Goal: Task Accomplishment & Management: Manage account settings

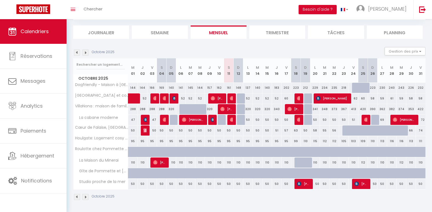
scroll to position [32, 0]
click at [85, 53] on img at bounding box center [85, 52] width 6 height 6
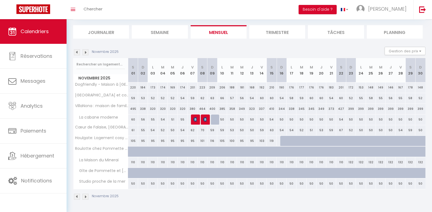
click at [85, 53] on img at bounding box center [85, 52] width 6 height 6
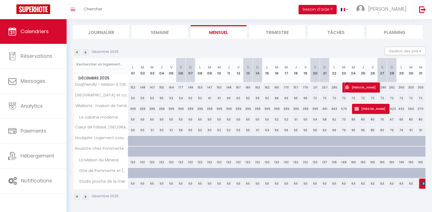
click at [367, 90] on span "[PERSON_NAME]" at bounding box center [361, 87] width 32 height 10
select select "OK"
select select "0"
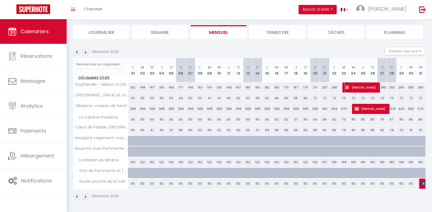
select select "1"
select select
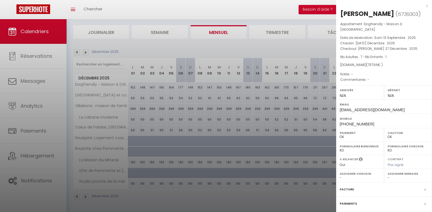
click at [188, 49] on div at bounding box center [216, 106] width 432 height 212
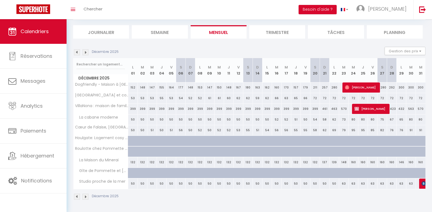
click at [76, 53] on img at bounding box center [77, 52] width 6 height 6
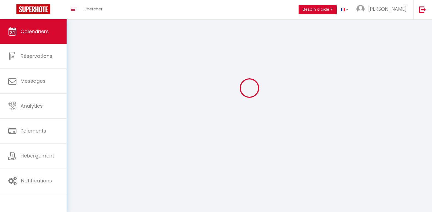
scroll to position [19, 0]
click at [76, 53] on div at bounding box center [249, 88] width 352 height 163
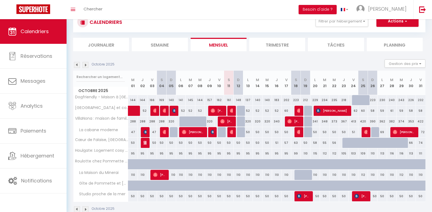
scroll to position [32, 0]
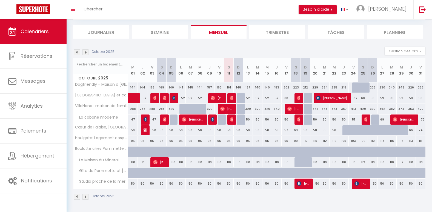
click at [86, 51] on img at bounding box center [85, 52] width 6 height 6
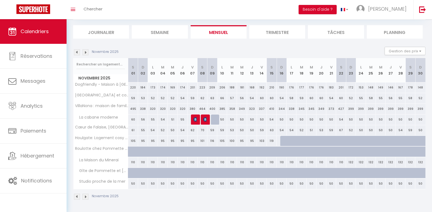
click at [133, 184] on div "50" at bounding box center [133, 183] width 10 height 10
type input "50"
type input "[PERSON_NAME] 01 Novembre 2025"
type input "Dim 02 Novembre 2025"
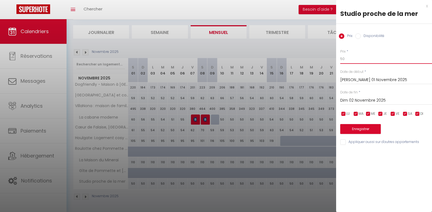
drag, startPoint x: 364, startPoint y: 59, endPoint x: 187, endPoint y: 38, distance: 178.9
click at [187, 38] on body "🟢 Des questions ou besoin d'assistance pour la migration AirBnB? Prenez rdv >>>…" at bounding box center [216, 99] width 432 height 224
type input "60"
click at [343, 99] on input "Dim 02 Novembre 2025" at bounding box center [386, 100] width 92 height 7
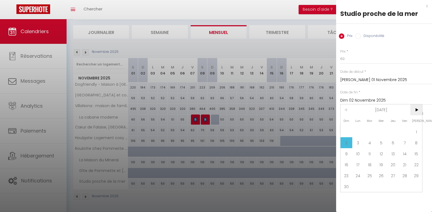
click at [414, 111] on span ">" at bounding box center [416, 109] width 12 height 11
click at [417, 168] on span "28" at bounding box center [416, 164] width 12 height 11
type input "[PERSON_NAME] 28 Février 2026"
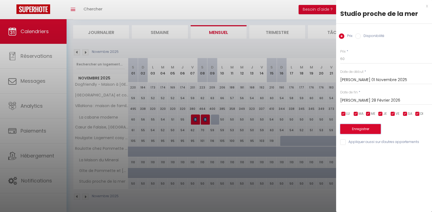
click at [361, 131] on button "Enregistrer" at bounding box center [360, 129] width 41 height 10
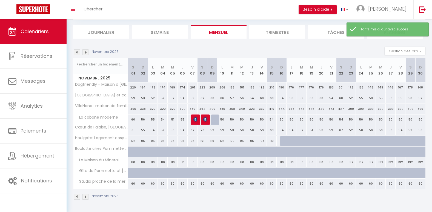
click at [84, 53] on img at bounding box center [85, 52] width 6 height 6
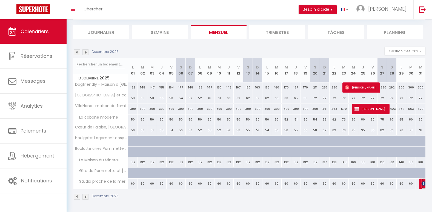
click at [424, 185] on img at bounding box center [423, 183] width 4 height 4
select select "KO"
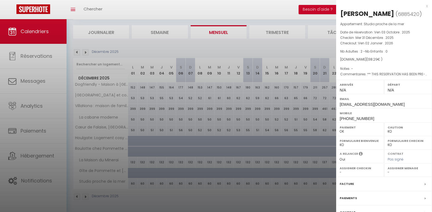
click at [214, 55] on div at bounding box center [216, 106] width 432 height 212
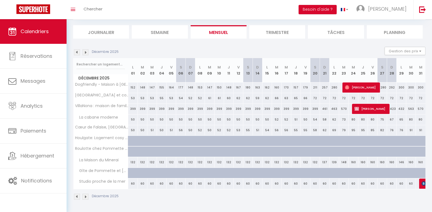
click at [87, 54] on img at bounding box center [85, 52] width 6 height 6
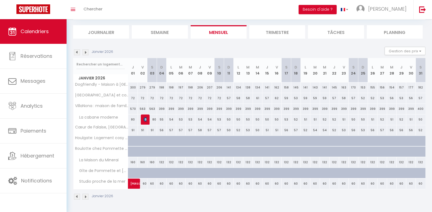
click at [86, 51] on img at bounding box center [85, 52] width 6 height 6
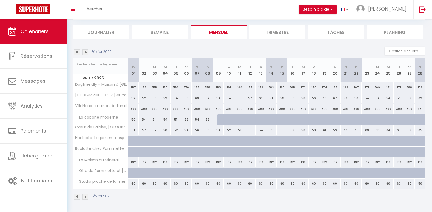
click at [86, 51] on img at bounding box center [85, 52] width 6 height 6
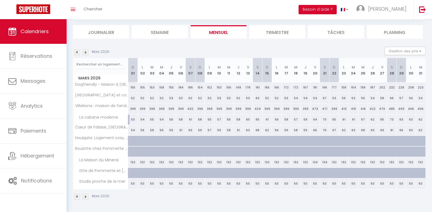
click at [86, 51] on img at bounding box center [85, 52] width 6 height 6
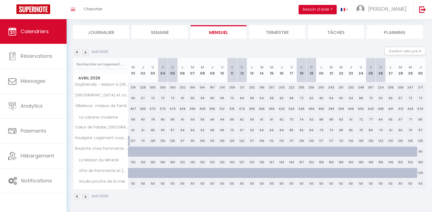
click at [86, 51] on img at bounding box center [85, 52] width 6 height 6
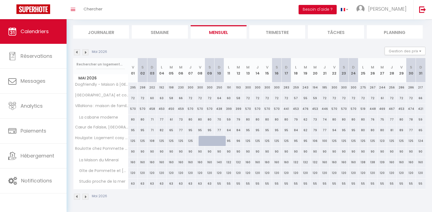
click at [86, 51] on img at bounding box center [85, 52] width 6 height 6
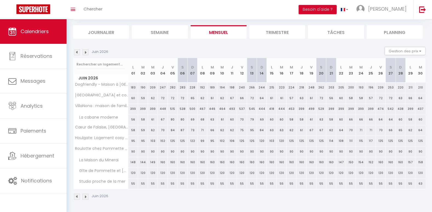
click at [86, 51] on img at bounding box center [85, 52] width 6 height 6
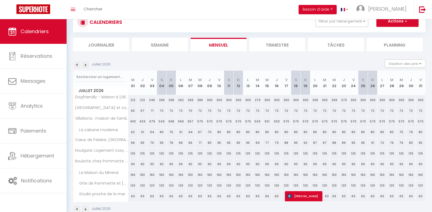
scroll to position [32, 0]
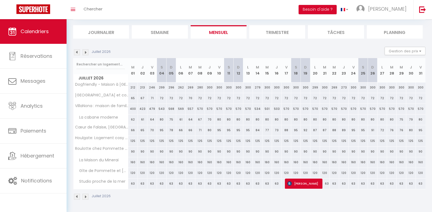
click at [303, 49] on div "Juillet 2026 Gestion des prix Nb Nuits minimum Règles Disponibilité" at bounding box center [249, 52] width 352 height 11
click at [85, 52] on img at bounding box center [85, 52] width 6 height 6
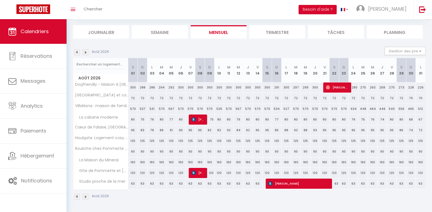
click at [85, 52] on img at bounding box center [85, 52] width 6 height 6
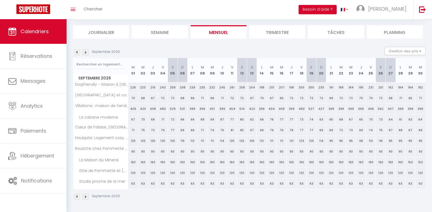
click at [76, 52] on img at bounding box center [77, 52] width 6 height 6
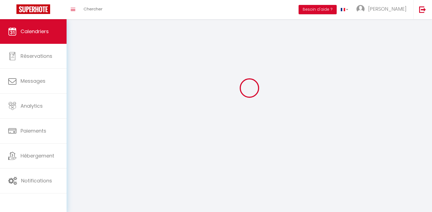
scroll to position [19, 0]
click at [76, 52] on div at bounding box center [249, 88] width 352 height 163
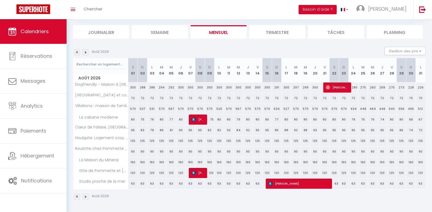
click at [378, 21] on div "CALENDRIERS Filtrer par hébergement Tous Cœur de Falaise, Normandie La Maison d…" at bounding box center [249, 18] width 352 height 39
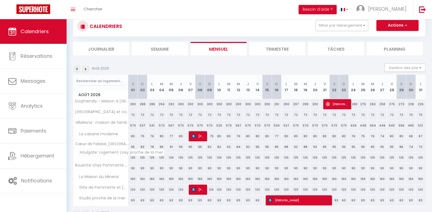
scroll to position [4, 0]
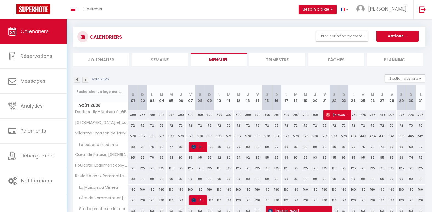
click at [84, 79] on img at bounding box center [85, 80] width 6 height 6
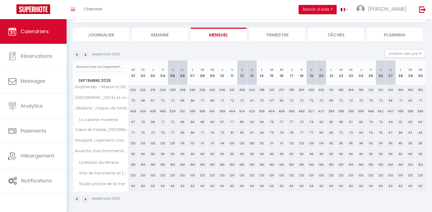
scroll to position [32, 0]
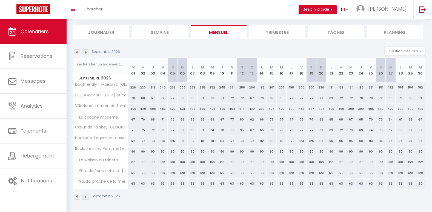
click at [210, 33] on li "Mensuel" at bounding box center [219, 31] width 56 height 13
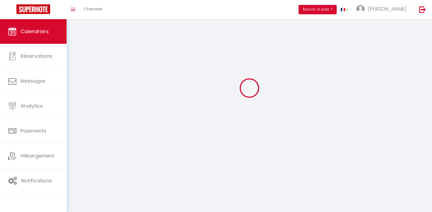
scroll to position [32, 0]
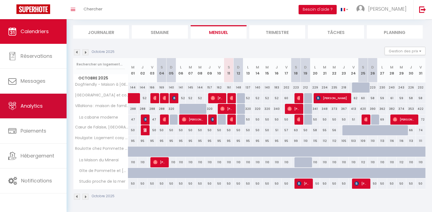
click at [48, 105] on link "Analytics" at bounding box center [33, 106] width 67 height 25
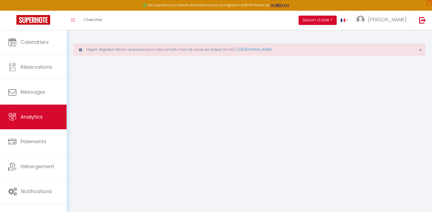
select select "2025"
select select "10"
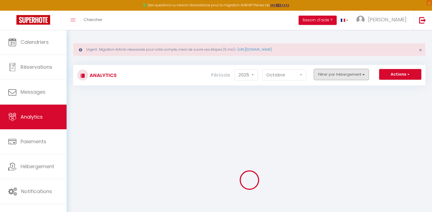
click at [330, 78] on button "Filtrer par hébergement" at bounding box center [341, 74] width 55 height 11
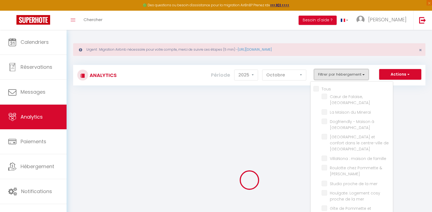
checkbox input "false"
checkbox Normandie "false"
checkbox Minerai "false"
checkbox Samson "false"
checkbox Falaise "false"
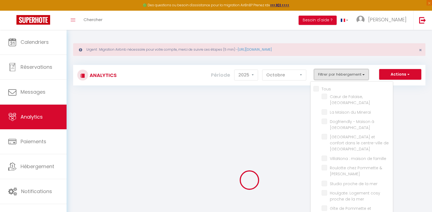
checkbox famille "false"
checkbox Booking "false"
checkbox mer "false"
checkbox Billy "false"
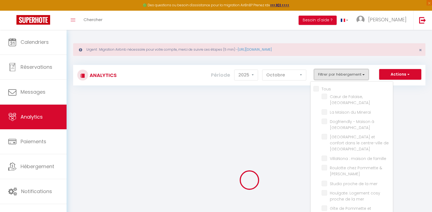
checkbox moderne "false"
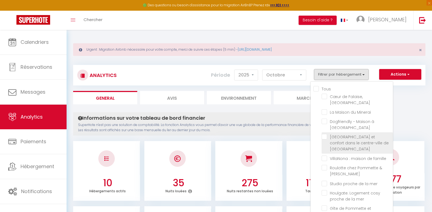
click at [365, 137] on span "[GEOGRAPHIC_DATA] et confort dans le centre-ville de [GEOGRAPHIC_DATA]" at bounding box center [359, 143] width 59 height 18
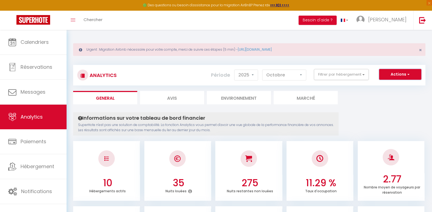
click at [390, 76] on button "Actions" at bounding box center [400, 74] width 42 height 11
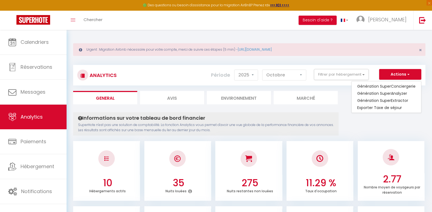
click at [338, 84] on div "Analytics Actions Génération SuperConciergerie Génération SuperAnalyzer Générat…" at bounding box center [249, 75] width 352 height 21
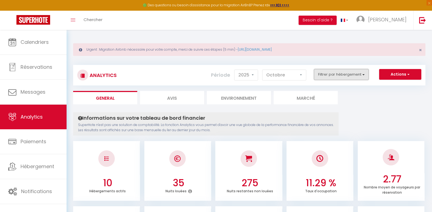
click at [318, 73] on button "Filtrer par hébergement" at bounding box center [341, 74] width 55 height 11
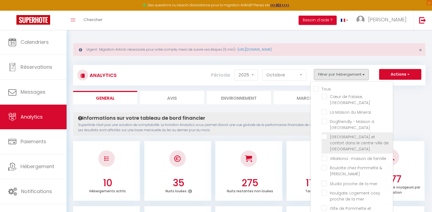
click at [351, 134] on Falaise "checkbox" at bounding box center [356, 136] width 71 height 5
checkbox Falaise "true"
checkbox Normandie "false"
checkbox Minerai "false"
checkbox Samson "false"
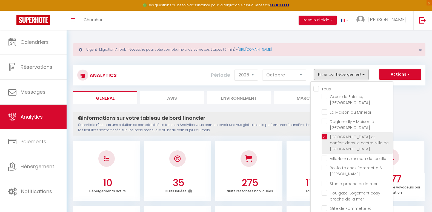
checkbox famille "false"
checkbox Booking "false"
checkbox mer "false"
checkbox Billy "false"
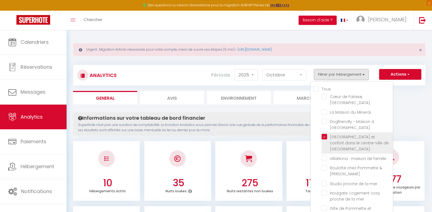
checkbox moderne "false"
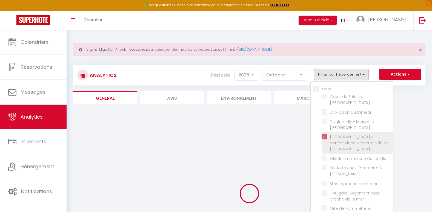
checkbox Normandie "false"
checkbox Minerai "false"
checkbox Samson "false"
checkbox famille "false"
checkbox Booking "false"
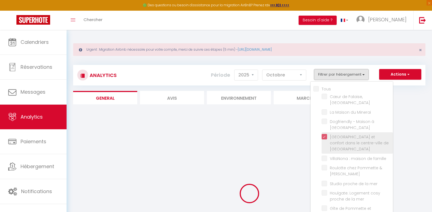
checkbox mer "false"
checkbox Billy "false"
checkbox moderne "false"
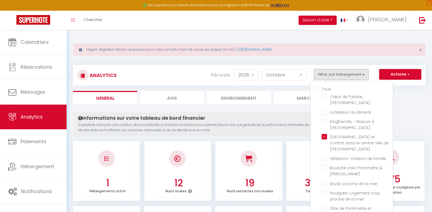
click at [333, 62] on div "Analytics Actions Génération SuperConciergerie Génération SuperAnalyzer Générat…" at bounding box center [249, 73] width 352 height 26
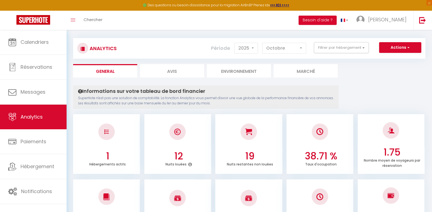
scroll to position [27, 0]
click at [189, 165] on icon at bounding box center [190, 163] width 4 height 4
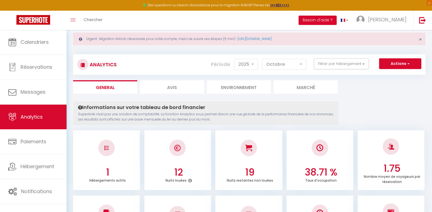
scroll to position [0, 0]
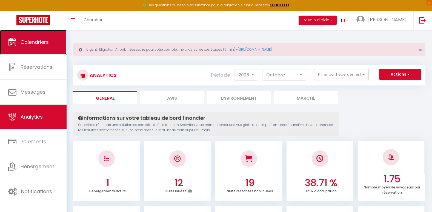
click at [49, 44] on span "Calendriers" at bounding box center [35, 42] width 28 height 7
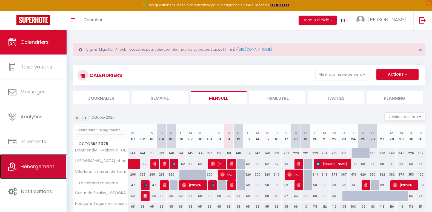
click at [33, 174] on link "Hébergement" at bounding box center [33, 166] width 67 height 25
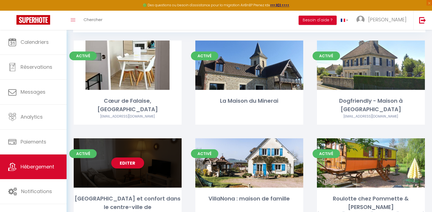
scroll to position [82, 0]
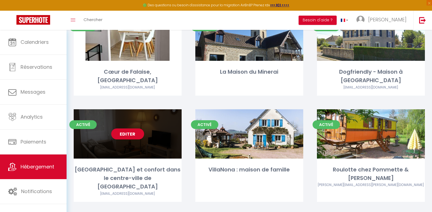
click at [126, 128] on link "Editer" at bounding box center [127, 133] width 33 height 11
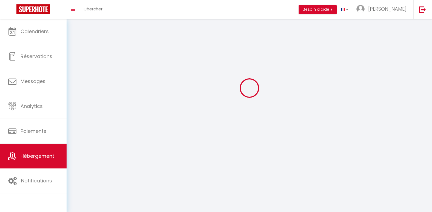
select select
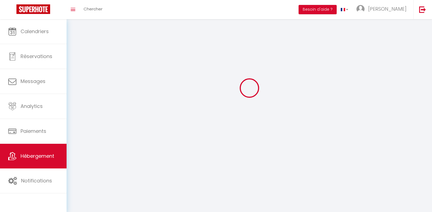
select select
checkbox input "false"
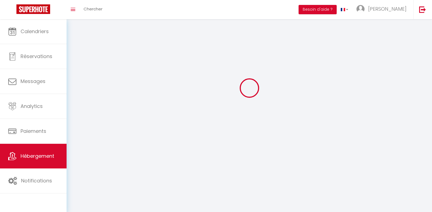
checkbox input "false"
select select
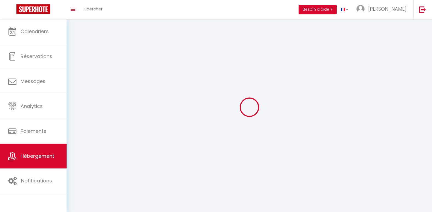
select select
checkbox input "false"
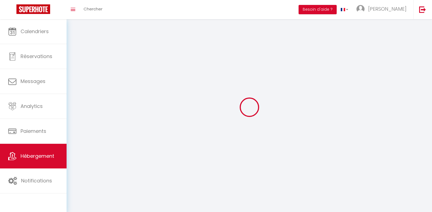
checkbox input "false"
select select
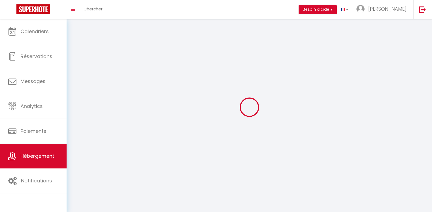
select select "1"
select select
select select "28"
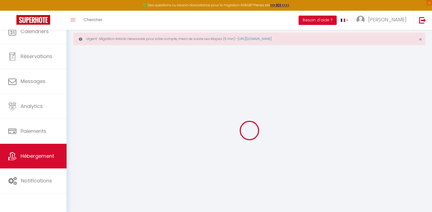
select select
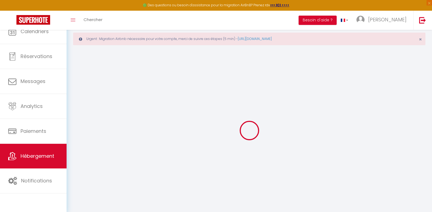
select select
checkbox input "false"
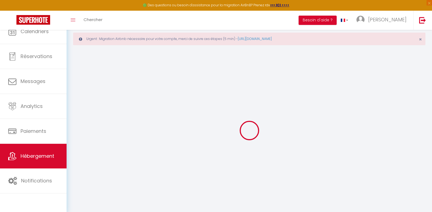
select select
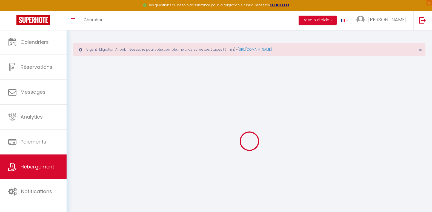
select select
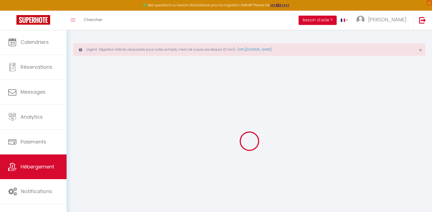
select select
checkbox input "false"
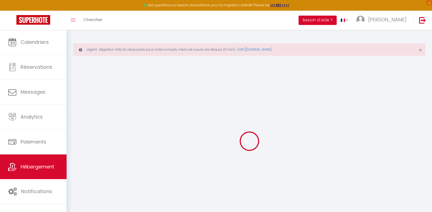
select select
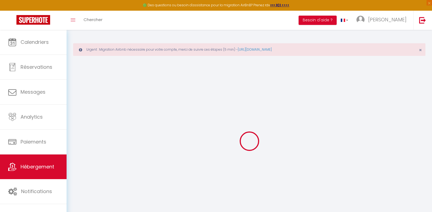
select select
checkbox input "false"
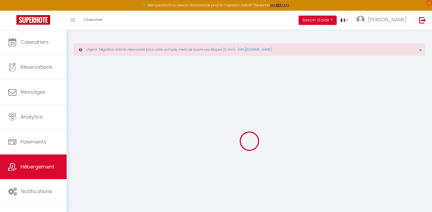
checkbox input "false"
select select
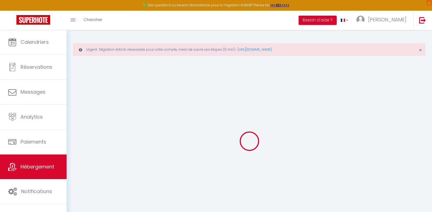
select select
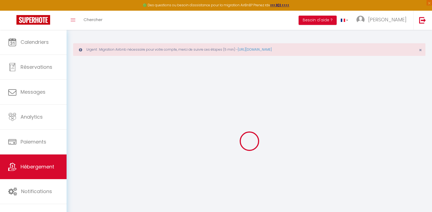
checkbox input "false"
select select
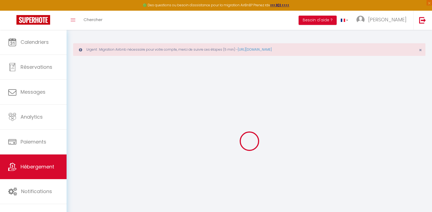
select select
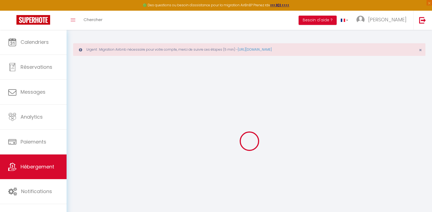
select select
checkbox input "false"
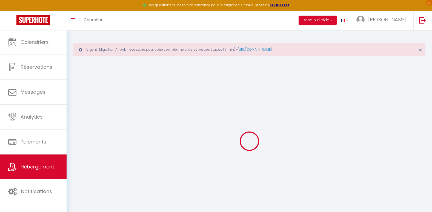
checkbox input "false"
select select
type input "[GEOGRAPHIC_DATA] et confort dans le centre-ville de [GEOGRAPHIC_DATA]"
type input "[PERSON_NAME]"
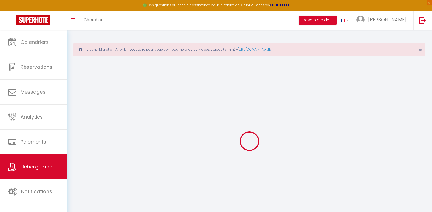
type input "Conciergerie [PERSON_NAME]"
select select "2"
type input "75"
type input "12"
type input "200"
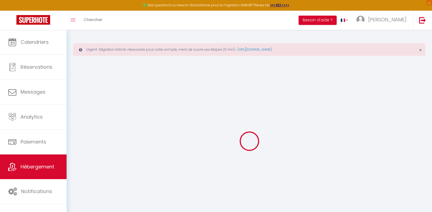
type input "20"
select select
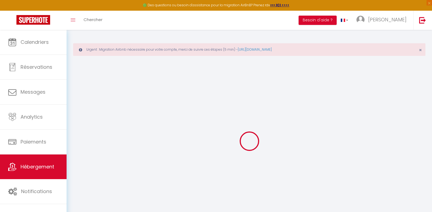
select select
type input "[STREET_ADDRESS]"
type input "14700"
type input "Falaise"
type input "[EMAIL_ADDRESS][PERSON_NAME][DOMAIN_NAME]"
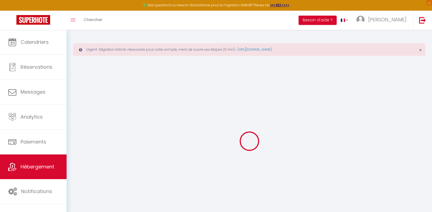
select select
checkbox input "false"
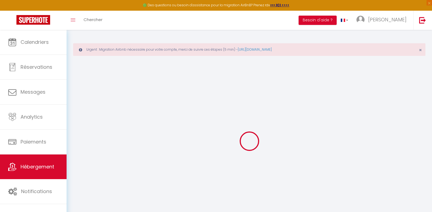
type input "0"
select select
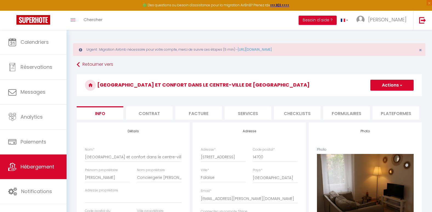
select select
checkbox input "false"
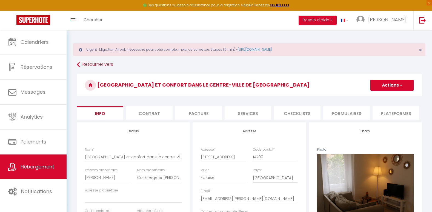
scroll to position [27, 0]
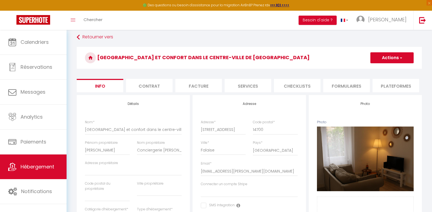
click at [252, 88] on li "Services" at bounding box center [247, 85] width 47 height 13
select select
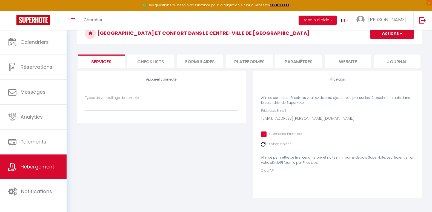
scroll to position [0, 148]
click at [309, 54] on li "Paramètres" at bounding box center [297, 60] width 47 height 13
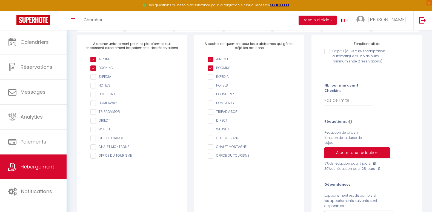
scroll to position [60, 0]
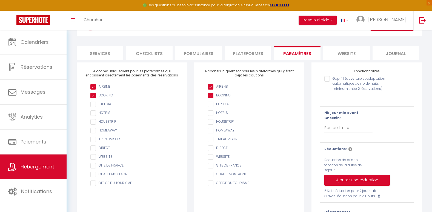
click at [396, 54] on li "Journal" at bounding box center [395, 52] width 47 height 13
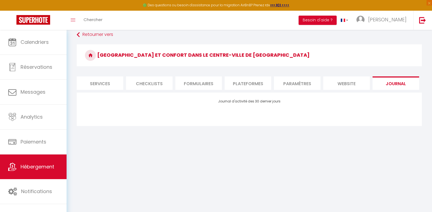
click at [310, 93] on div "Journal d'activité des 30 dernier jours" at bounding box center [249, 109] width 345 height 33
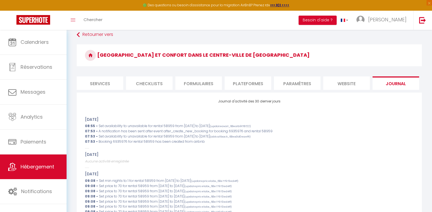
scroll to position [60, 0]
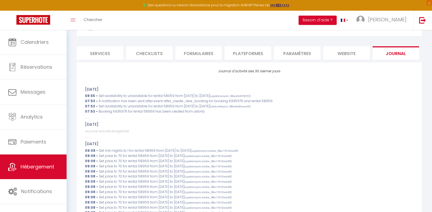
click at [296, 55] on li "Paramètres" at bounding box center [297, 52] width 47 height 13
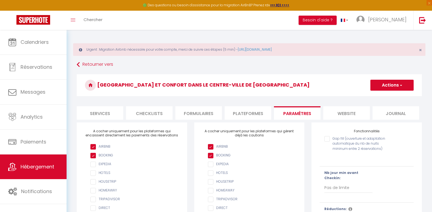
click at [257, 113] on li "Plateformes" at bounding box center [247, 112] width 47 height 13
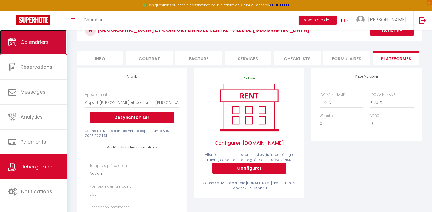
click at [34, 46] on link "Calendriers" at bounding box center [33, 42] width 67 height 25
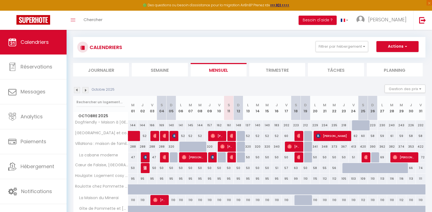
scroll to position [55, 0]
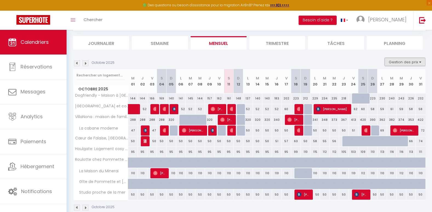
click at [409, 64] on button "Gestion des prix" at bounding box center [404, 62] width 41 height 8
click at [397, 100] on input "Disponibilité" at bounding box center [400, 97] width 49 height 5
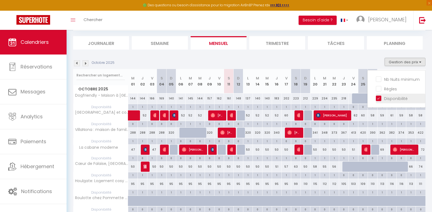
click at [391, 99] on input "Disponibilité" at bounding box center [400, 97] width 49 height 5
checkbox input "false"
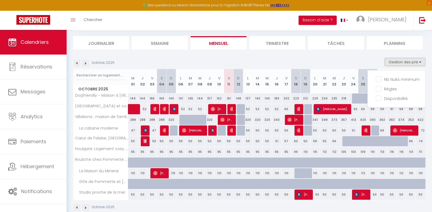
click at [361, 57] on section "Octobre 2025 Gestion des prix Nb Nuits minimum Règles Disponibilité Octobre 202…" at bounding box center [249, 134] width 352 height 164
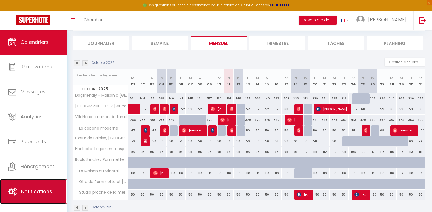
click at [35, 193] on span "Notifications" at bounding box center [36, 191] width 31 height 7
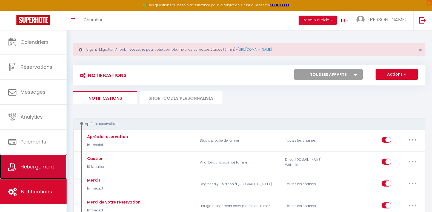
click at [44, 163] on link "Hébergement" at bounding box center [33, 166] width 67 height 25
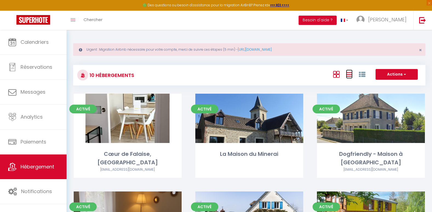
click at [350, 74] on icon at bounding box center [349, 74] width 7 height 7
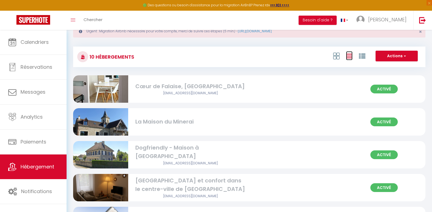
scroll to position [55, 0]
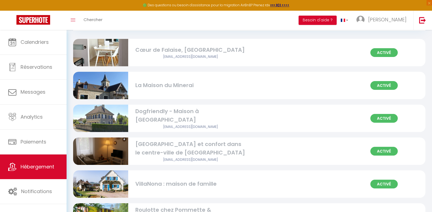
click at [352, 151] on div "Activé Charme et confort dans le centre-ville de [GEOGRAPHIC_DATA] [EMAIL_ADDRE…" at bounding box center [249, 150] width 352 height 27
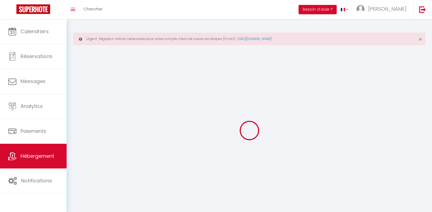
select select "28"
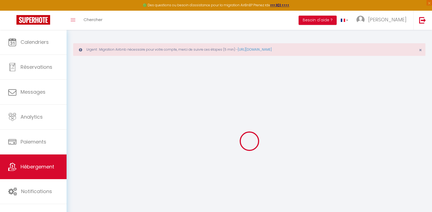
select select
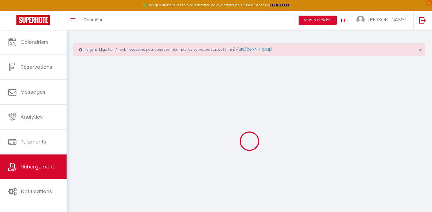
select select
checkbox input "false"
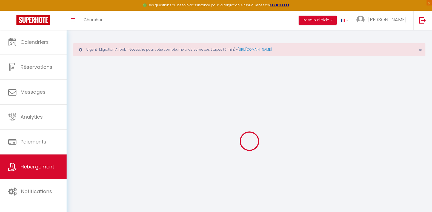
select select
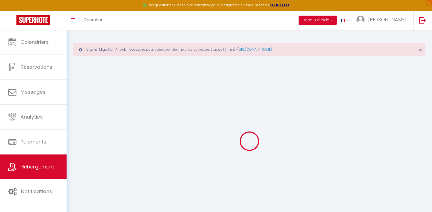
select select
checkbox input "false"
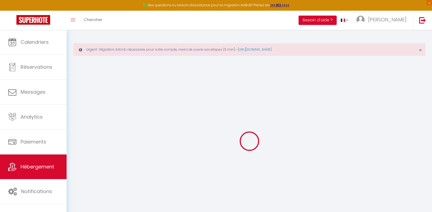
checkbox input "false"
select select
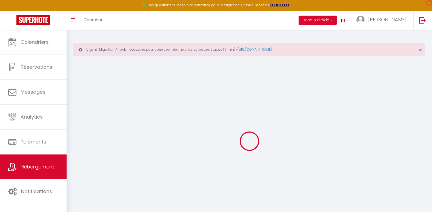
select select
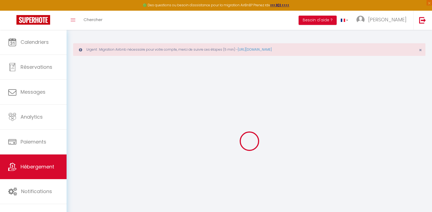
checkbox input "false"
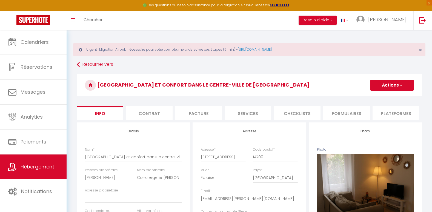
click at [160, 110] on li "Contrat" at bounding box center [149, 112] width 47 height 13
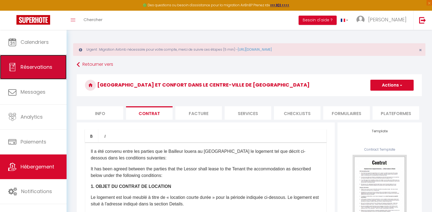
click at [62, 79] on link "Réservations" at bounding box center [33, 67] width 67 height 25
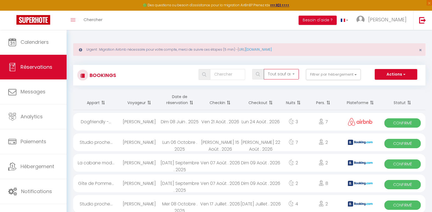
click at [285, 74] on select "Tous les statuts Annulé Confirmé Non Confirmé Tout sauf annulé No Show Request" at bounding box center [281, 74] width 35 height 10
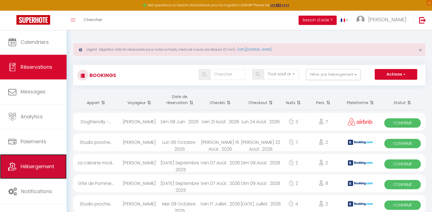
click at [47, 166] on span "Hébergement" at bounding box center [38, 166] width 34 height 7
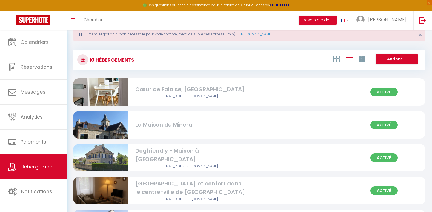
scroll to position [82, 0]
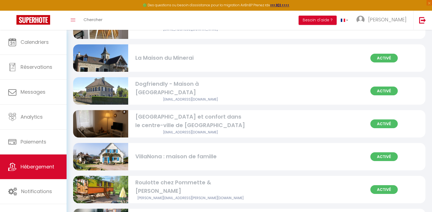
click at [97, 120] on img at bounding box center [100, 123] width 55 height 37
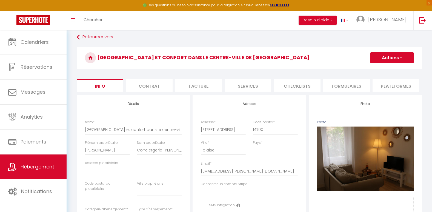
scroll to position [0, 148]
click at [312, 85] on li "Paramètres" at bounding box center [297, 85] width 47 height 13
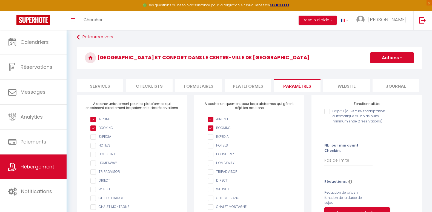
scroll to position [55, 0]
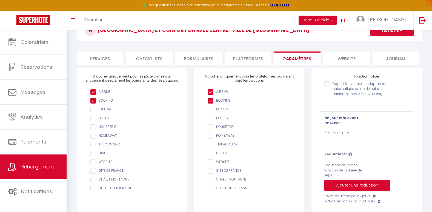
click at [330, 133] on select "Pas de limite 1 2 3 4 5 6 7" at bounding box center [348, 133] width 48 height 10
click at [350, 132] on select "Pas de limite 1 2 3 4 5 6 7" at bounding box center [348, 133] width 48 height 10
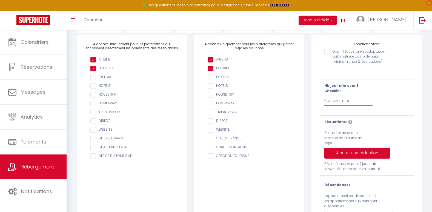
scroll to position [60, 0]
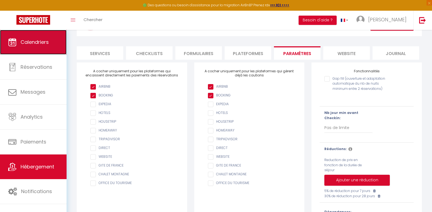
click at [45, 46] on link "Calendriers" at bounding box center [33, 42] width 67 height 25
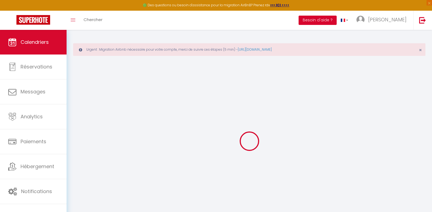
click at [336, 20] on button "Besoin d'aide ?" at bounding box center [317, 20] width 38 height 9
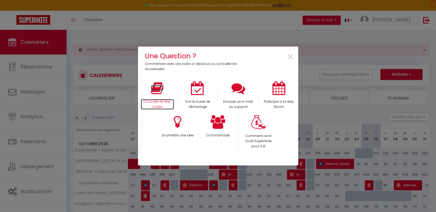
click at [159, 87] on icon at bounding box center [157, 88] width 13 height 14
click at [290, 57] on span "×" at bounding box center [290, 56] width 7 height 17
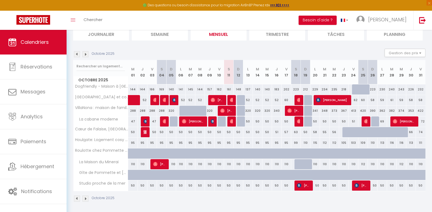
scroll to position [66, 0]
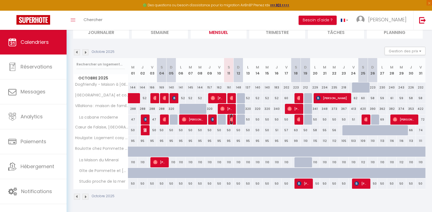
click at [233, 121] on img at bounding box center [232, 119] width 4 height 4
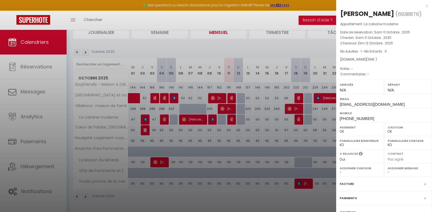
click at [177, 47] on div at bounding box center [216, 106] width 432 height 212
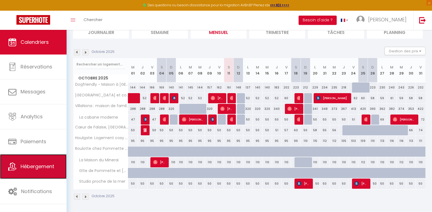
click at [43, 160] on link "Hébergement" at bounding box center [33, 166] width 67 height 25
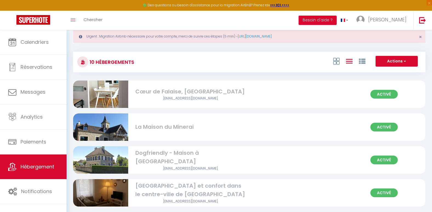
scroll to position [27, 0]
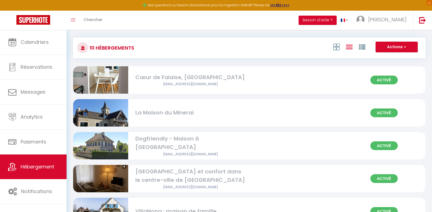
click at [203, 146] on div "Dogfriendly - Maison à [GEOGRAPHIC_DATA]" at bounding box center [190, 142] width 110 height 17
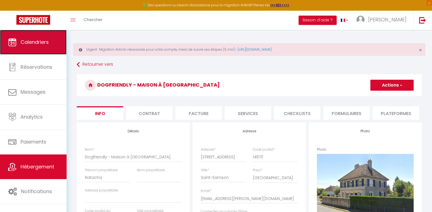
click at [38, 49] on link "Calendriers" at bounding box center [33, 42] width 67 height 25
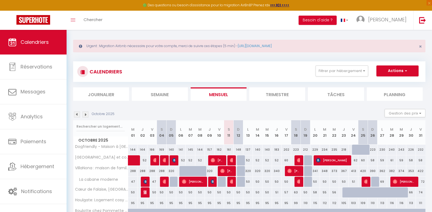
scroll to position [55, 0]
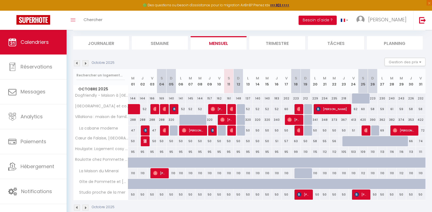
click at [85, 64] on img at bounding box center [85, 63] width 6 height 6
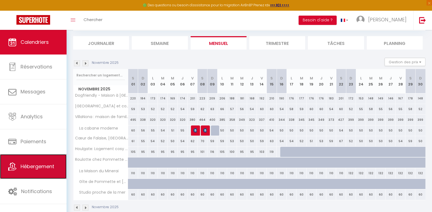
click at [52, 175] on link "Hébergement" at bounding box center [33, 166] width 67 height 25
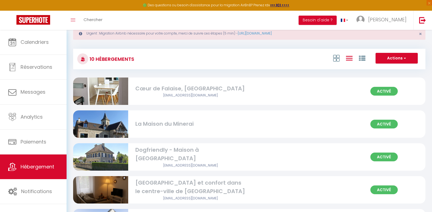
scroll to position [27, 0]
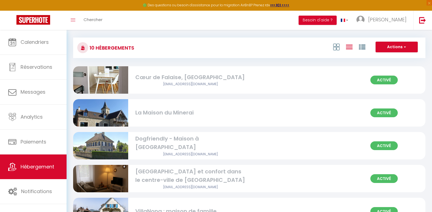
click at [190, 143] on div "Dogfriendly - Maison à [GEOGRAPHIC_DATA]" at bounding box center [190, 142] width 110 height 17
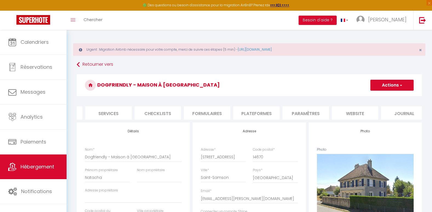
scroll to position [0, 148]
click at [357, 112] on li "website" at bounding box center [346, 112] width 47 height 13
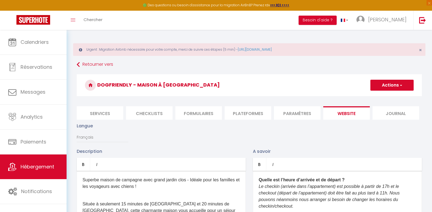
click at [300, 113] on li "Paramètres" at bounding box center [297, 112] width 47 height 13
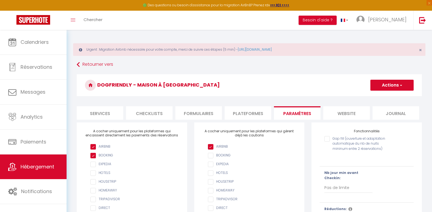
click at [246, 116] on li "Plateformes" at bounding box center [247, 112] width 47 height 13
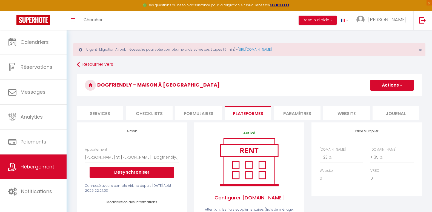
click at [117, 112] on li "Services" at bounding box center [100, 112] width 47 height 13
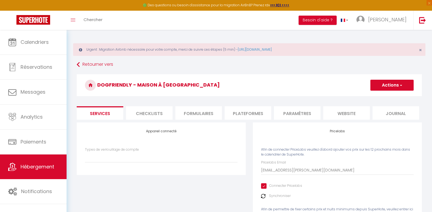
click at [265, 189] on input "Connecter Pricelabs" at bounding box center [281, 185] width 41 height 5
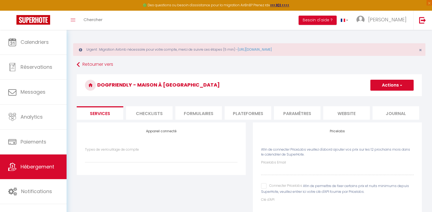
click at [390, 83] on button "Actions" at bounding box center [391, 85] width 43 height 11
click at [384, 99] on link "Enregistrer" at bounding box center [391, 97] width 43 height 7
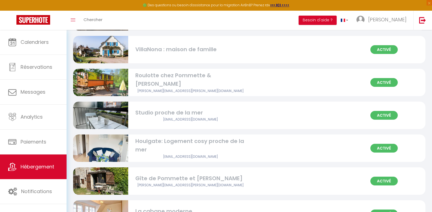
scroll to position [192, 0]
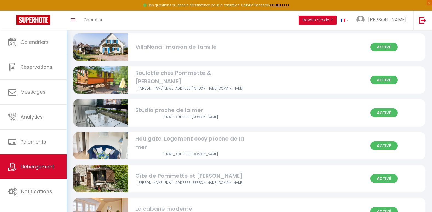
click at [167, 142] on div "Houlgate: Logement cosy proche de la mer" at bounding box center [190, 142] width 110 height 17
click at [164, 136] on div "Houlgate: Logement cosy proche de la mer" at bounding box center [190, 142] width 110 height 17
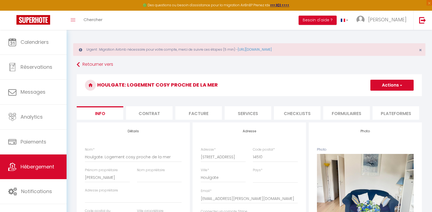
click at [253, 112] on li "Services" at bounding box center [247, 112] width 47 height 13
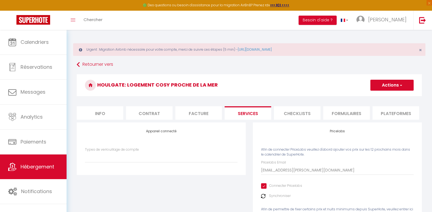
click at [273, 189] on input "Connecter Pricelabs" at bounding box center [281, 185] width 41 height 5
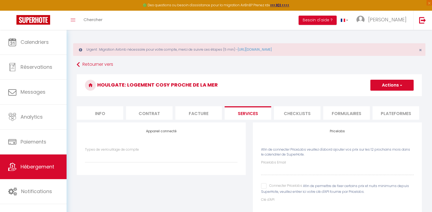
click at [384, 89] on button "Actions" at bounding box center [391, 85] width 43 height 11
click at [385, 98] on link "Enregistrer" at bounding box center [391, 97] width 43 height 7
